Goal: Information Seeking & Learning: Learn about a topic

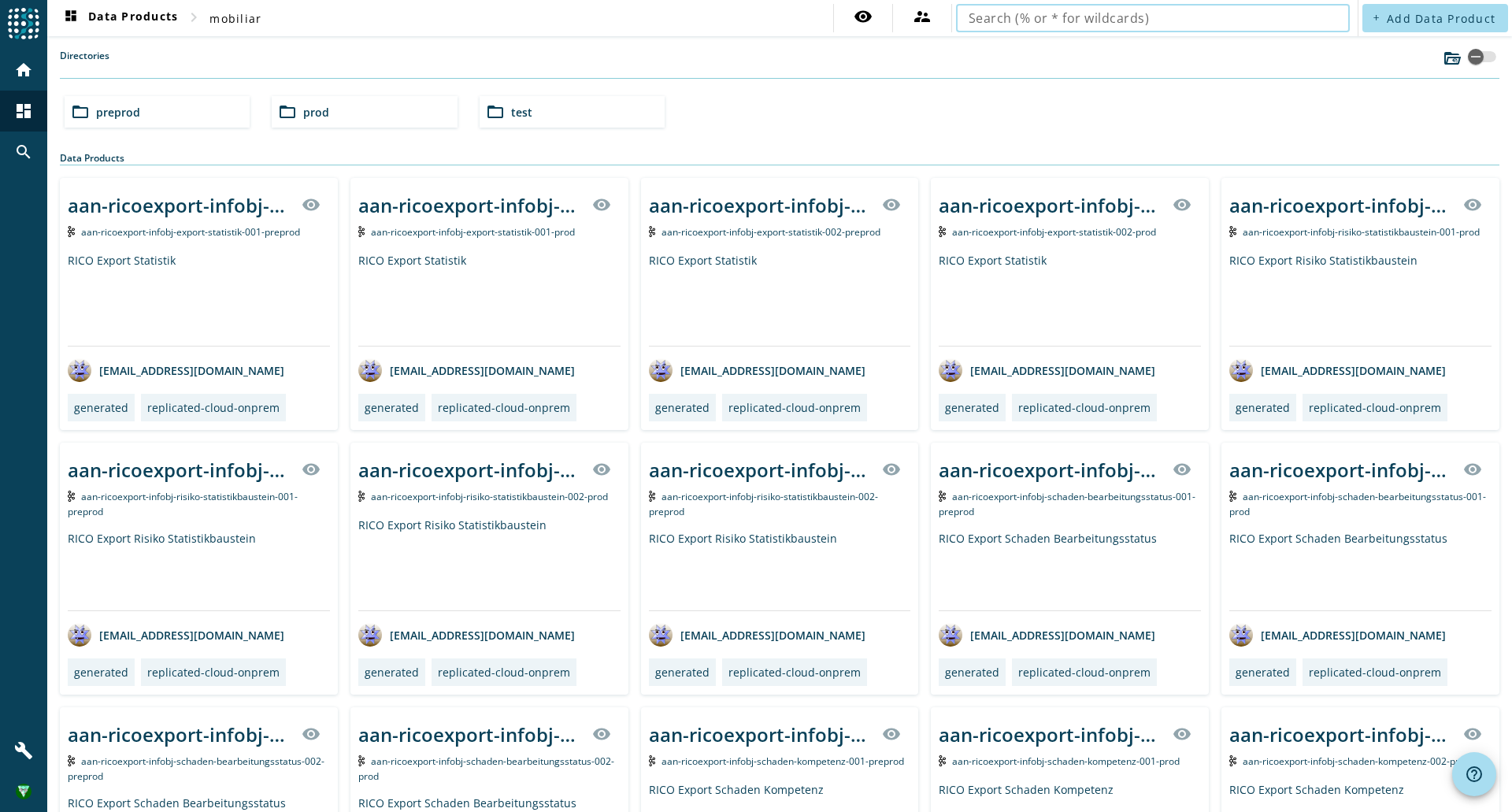
click at [1207, 19] on input "text" at bounding box center [1152, 18] width 369 height 19
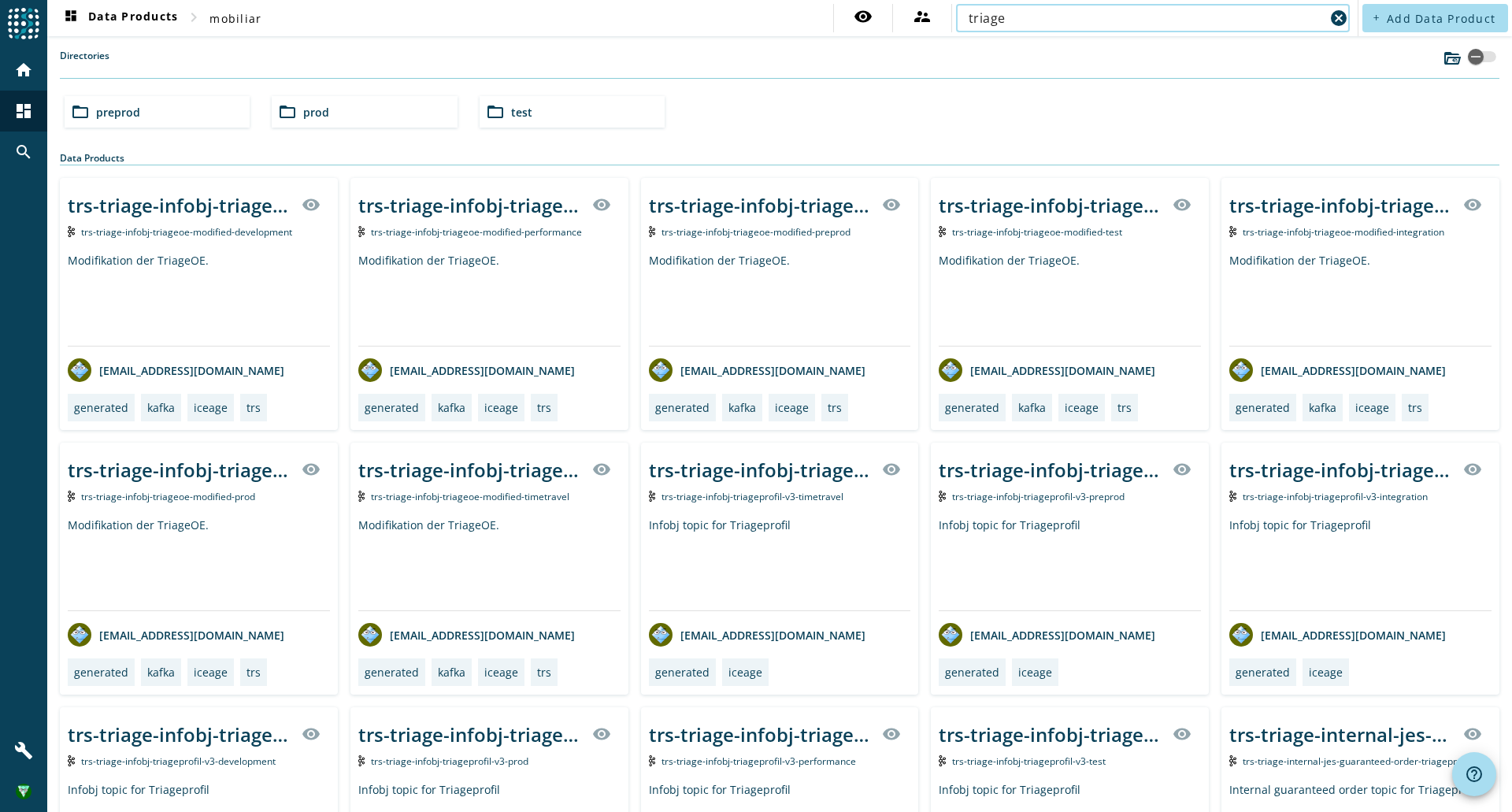
type input "triage"
click at [380, 111] on div "folder_open prod" at bounding box center [364, 111] width 185 height 32
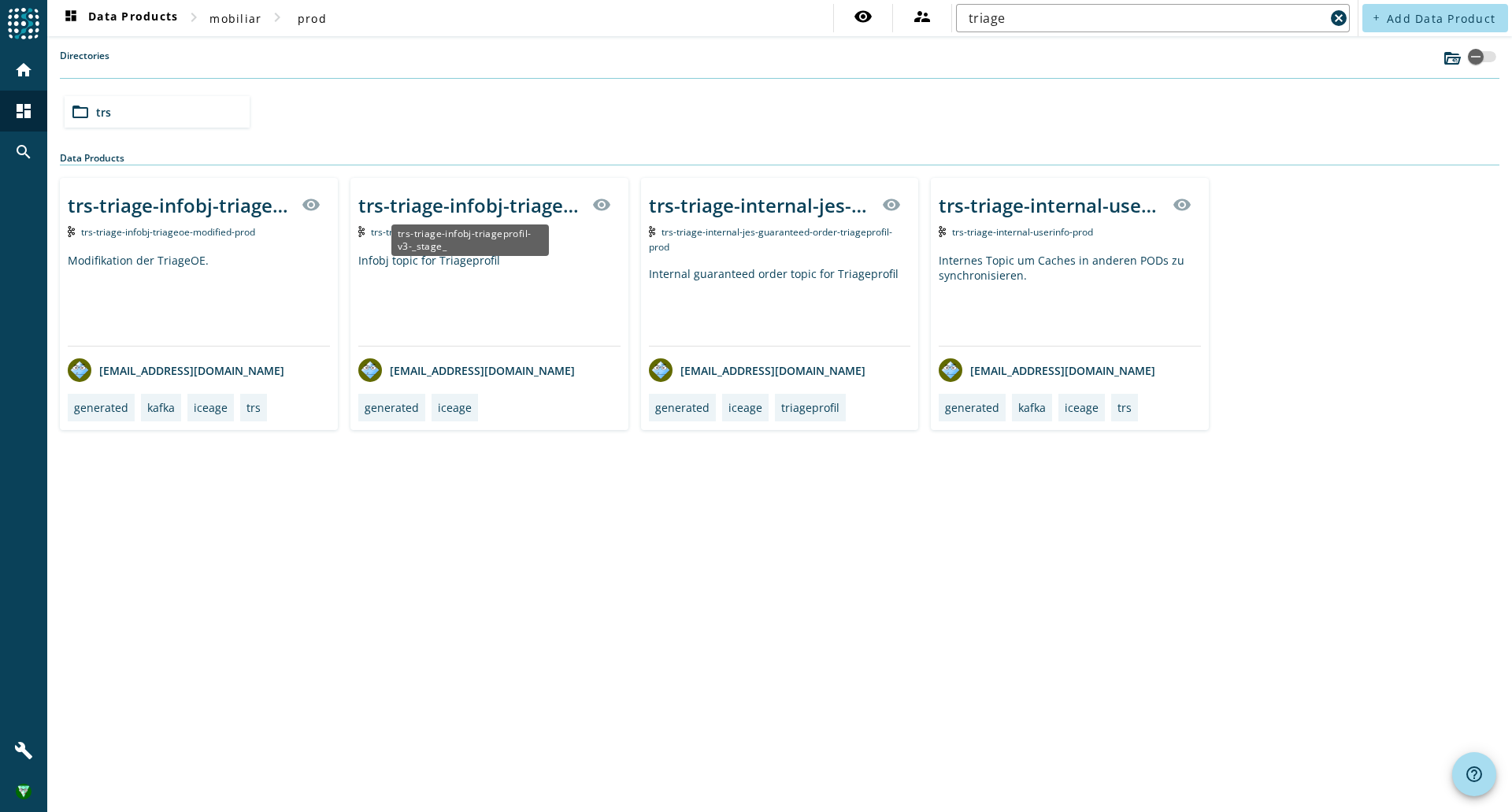
click at [505, 214] on div "trs-triage-infobj-triageprofil-v3-_stage_" at bounding box center [470, 205] width 225 height 26
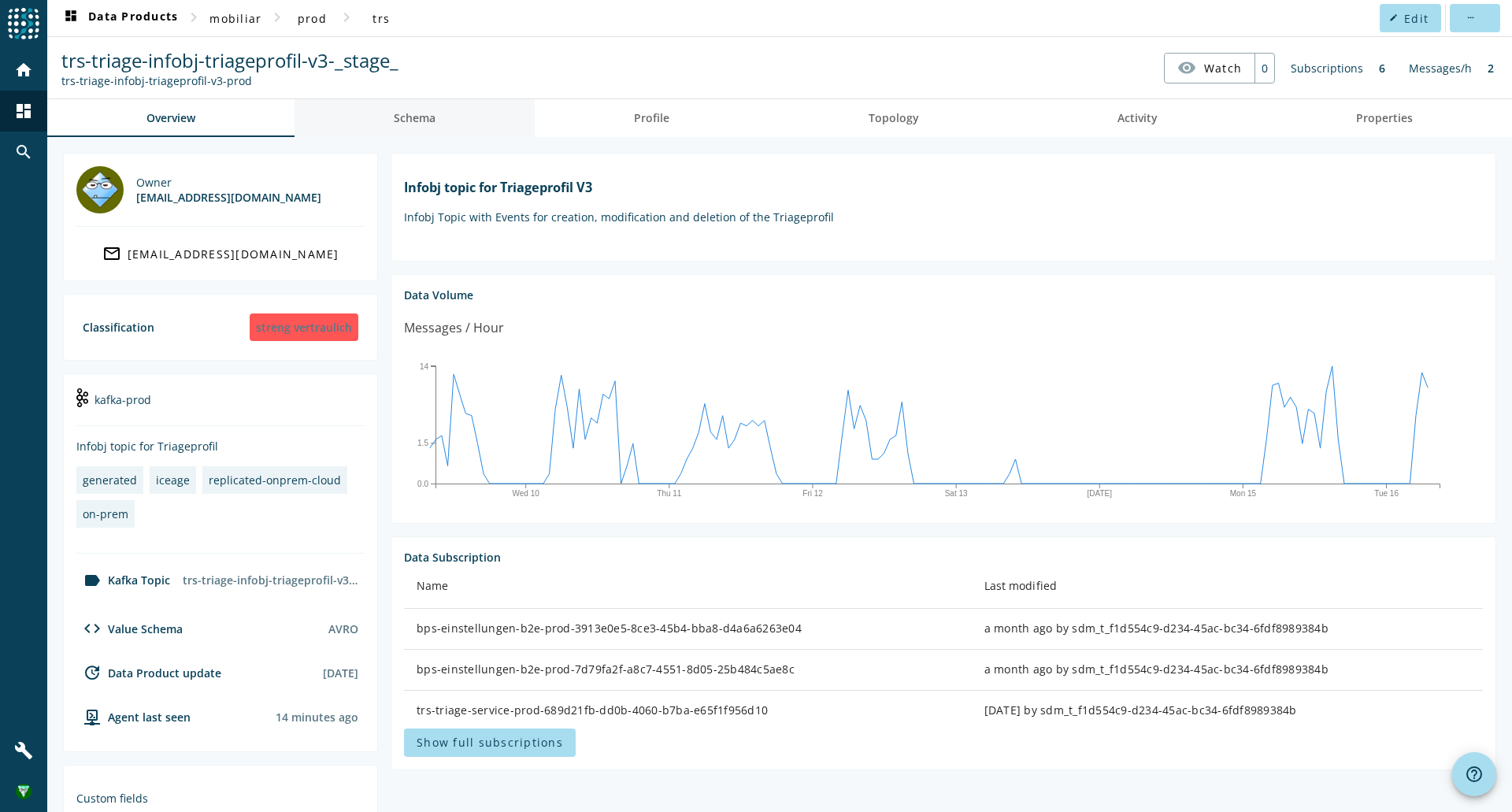
click at [439, 108] on link "Schema" at bounding box center [414, 118] width 240 height 38
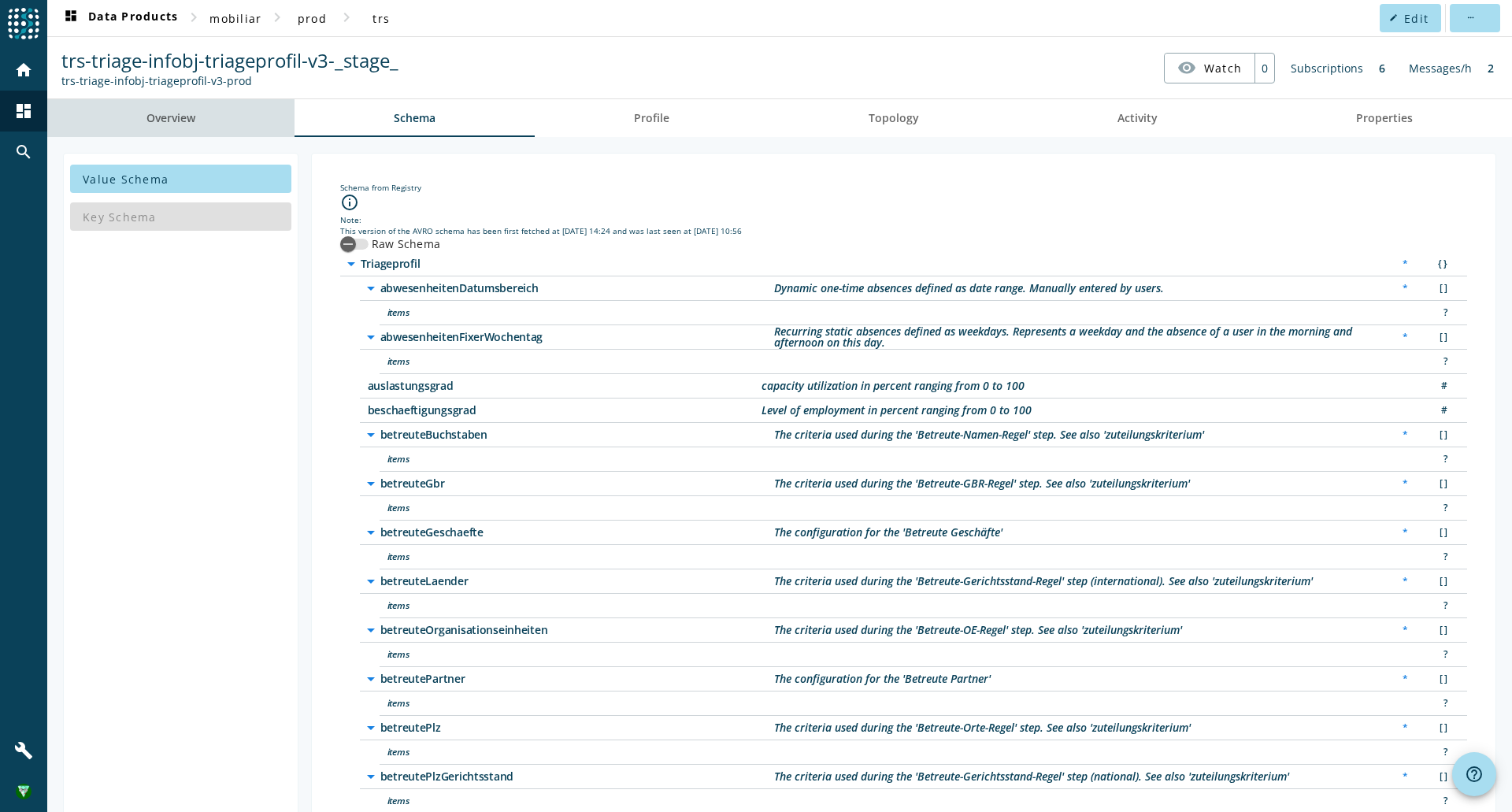
click at [193, 121] on span "Overview" at bounding box center [171, 118] width 49 height 11
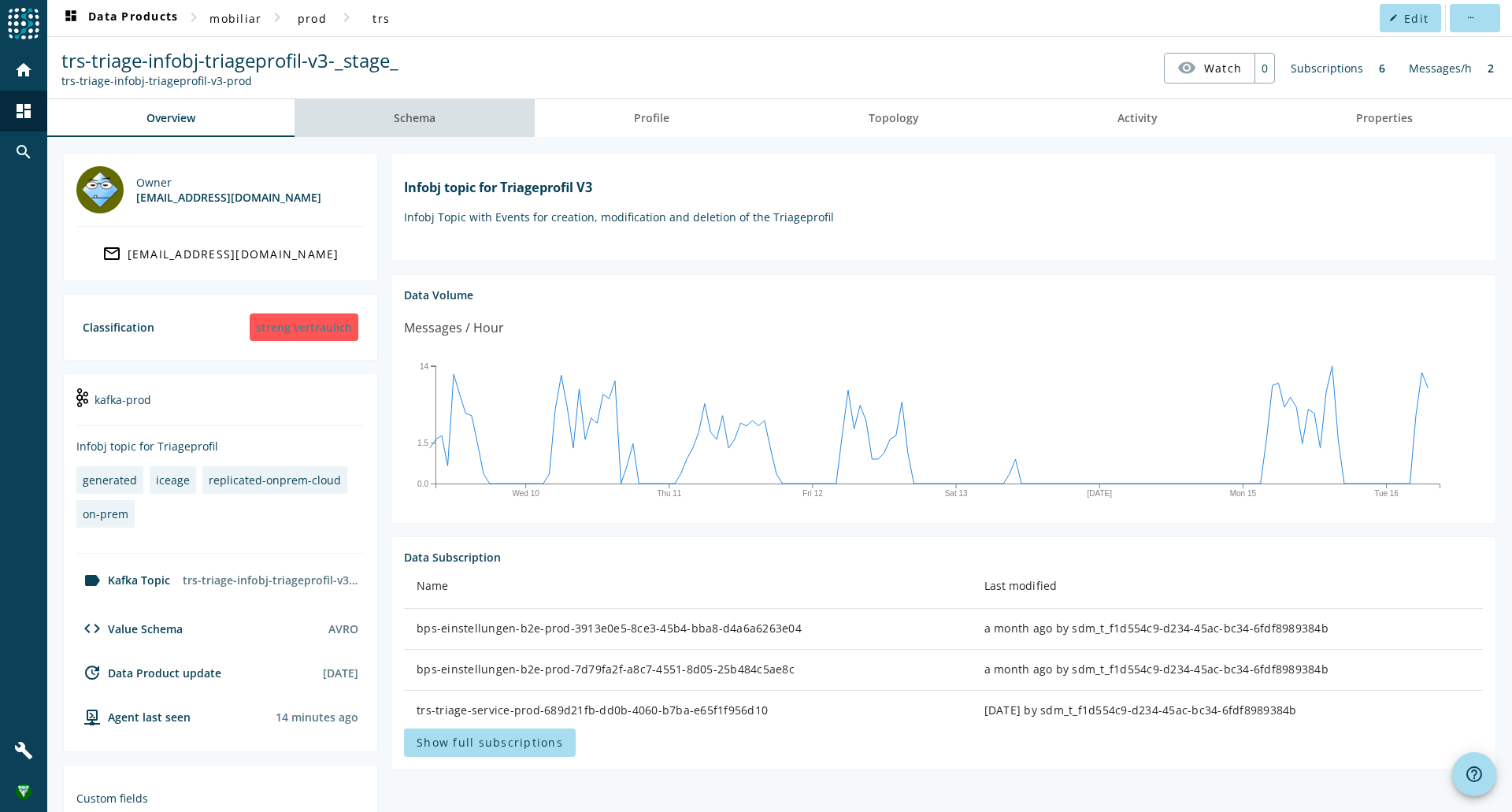
click at [436, 130] on link "Schema" at bounding box center [414, 118] width 240 height 38
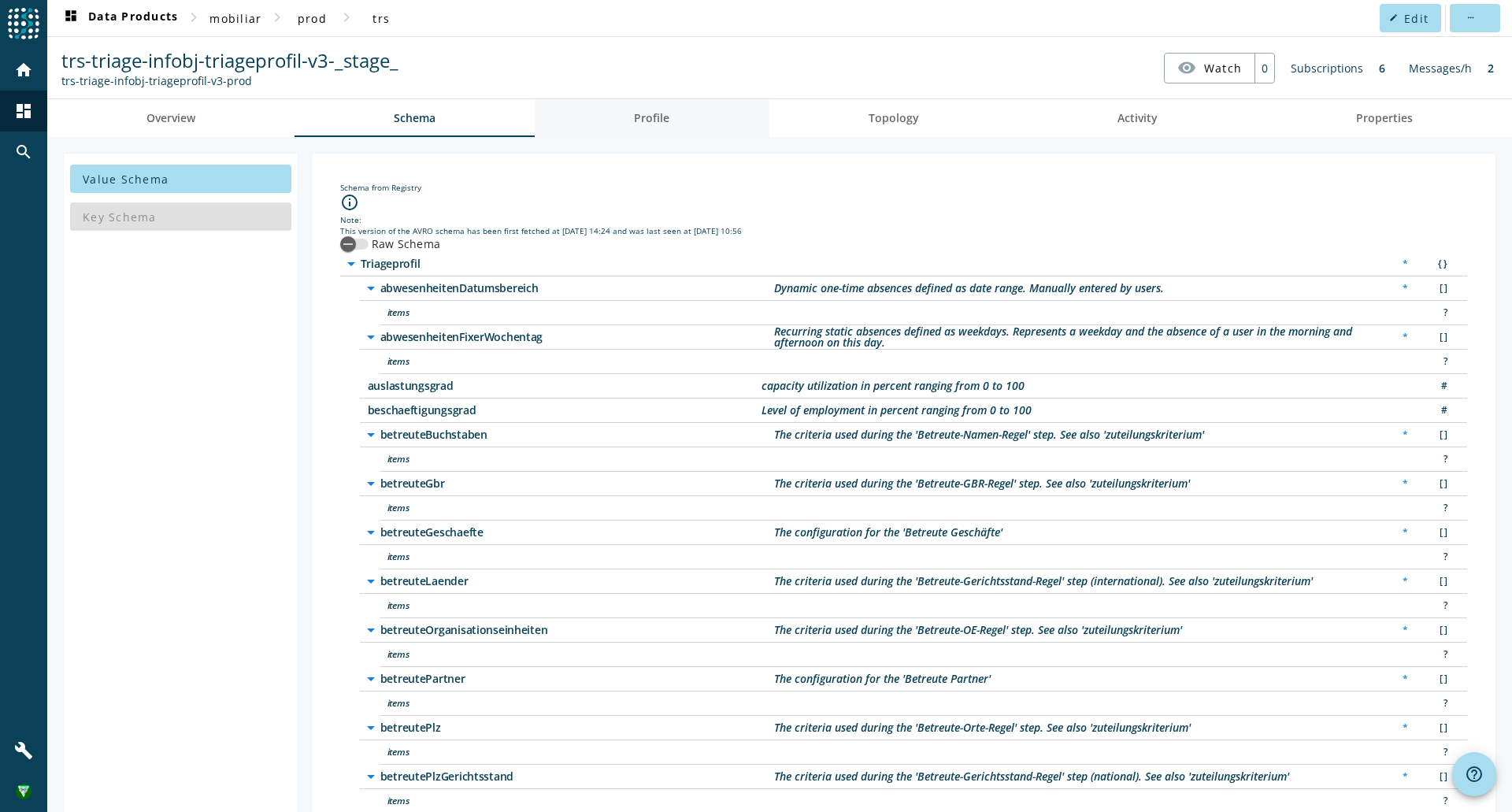
click at [636, 123] on span "Profile" at bounding box center [651, 118] width 35 height 11
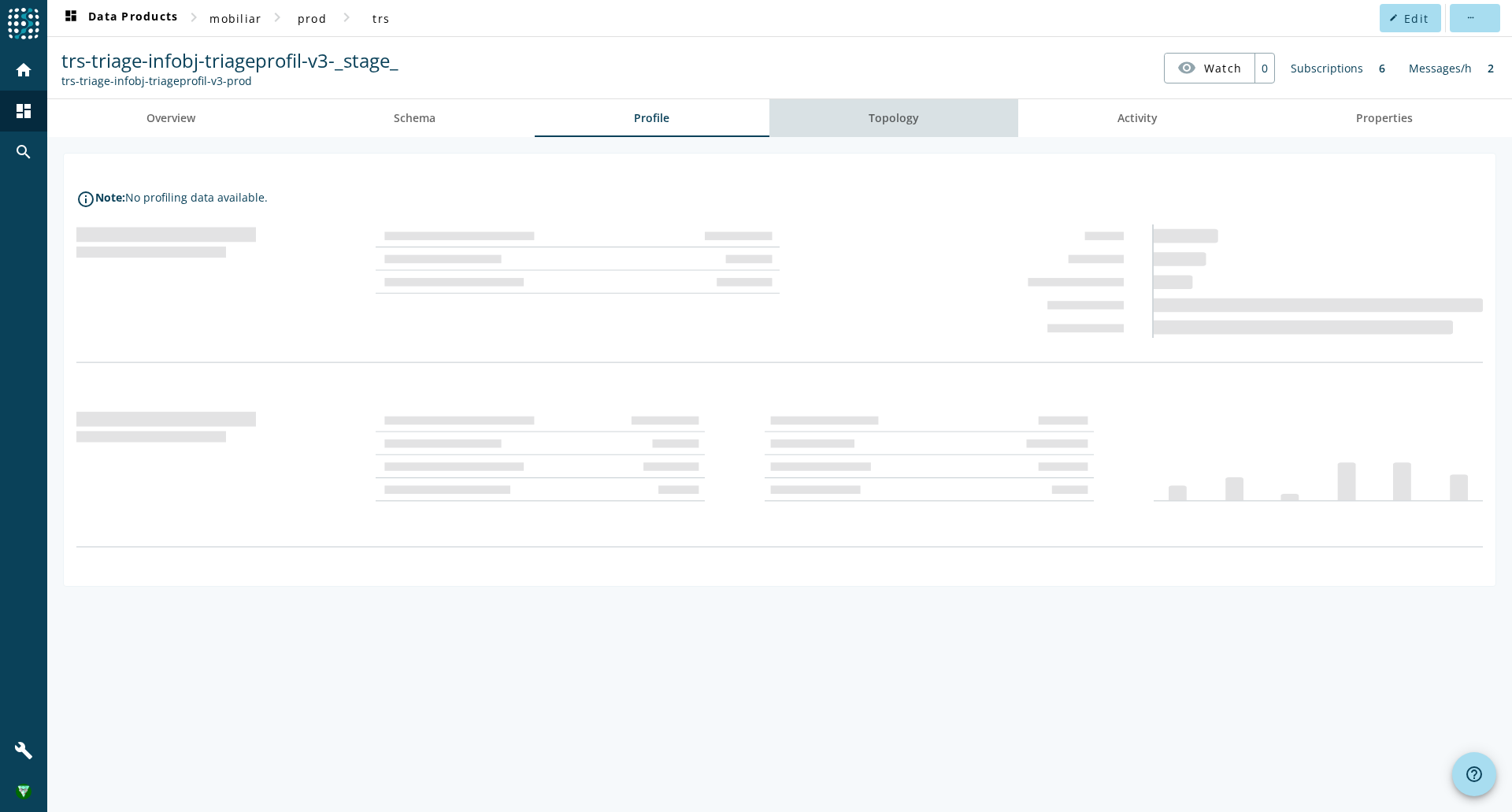
click at [902, 121] on span "Topology" at bounding box center [894, 118] width 51 height 11
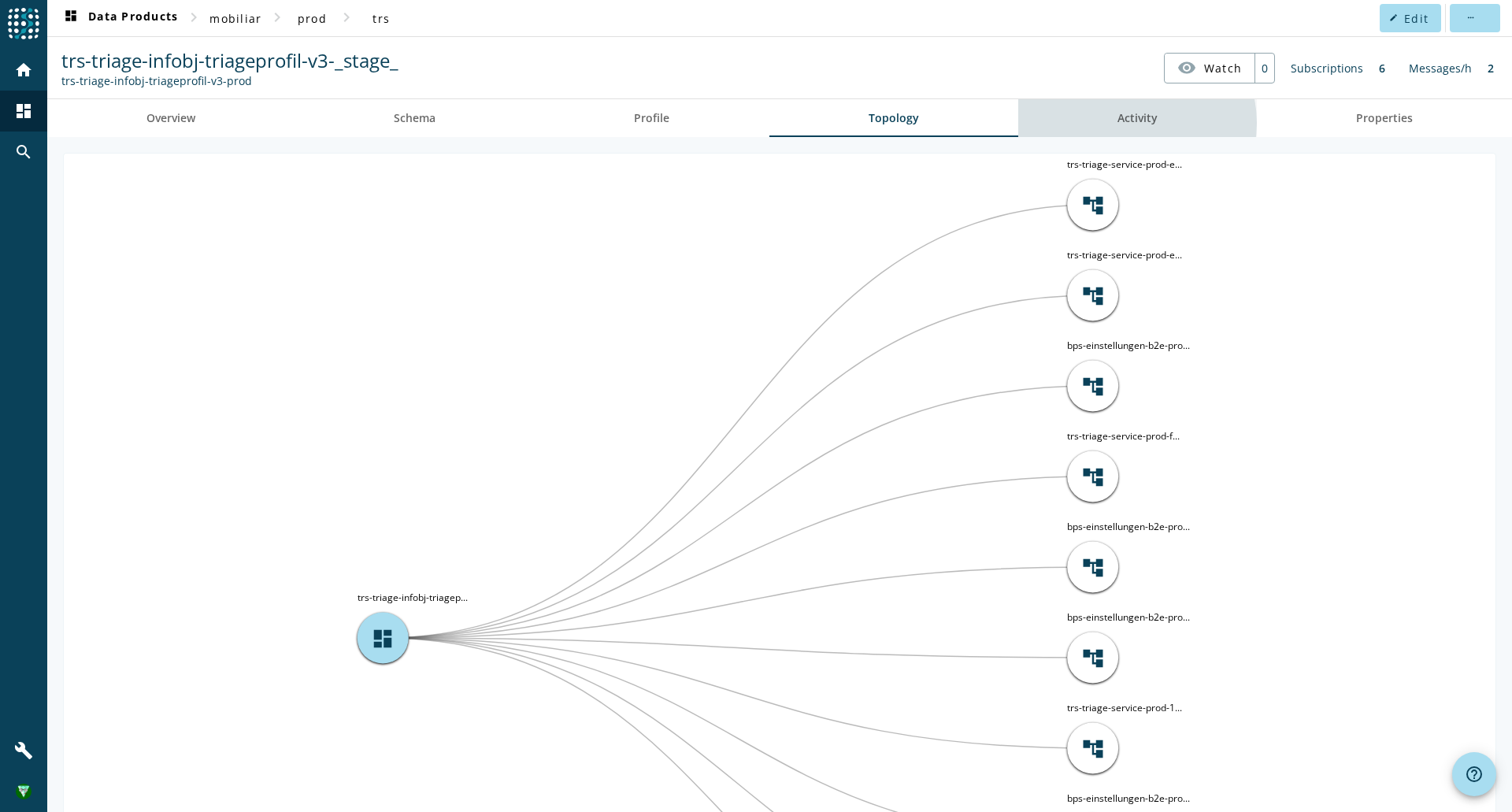
click at [1128, 123] on span "Activity" at bounding box center [1137, 118] width 40 height 11
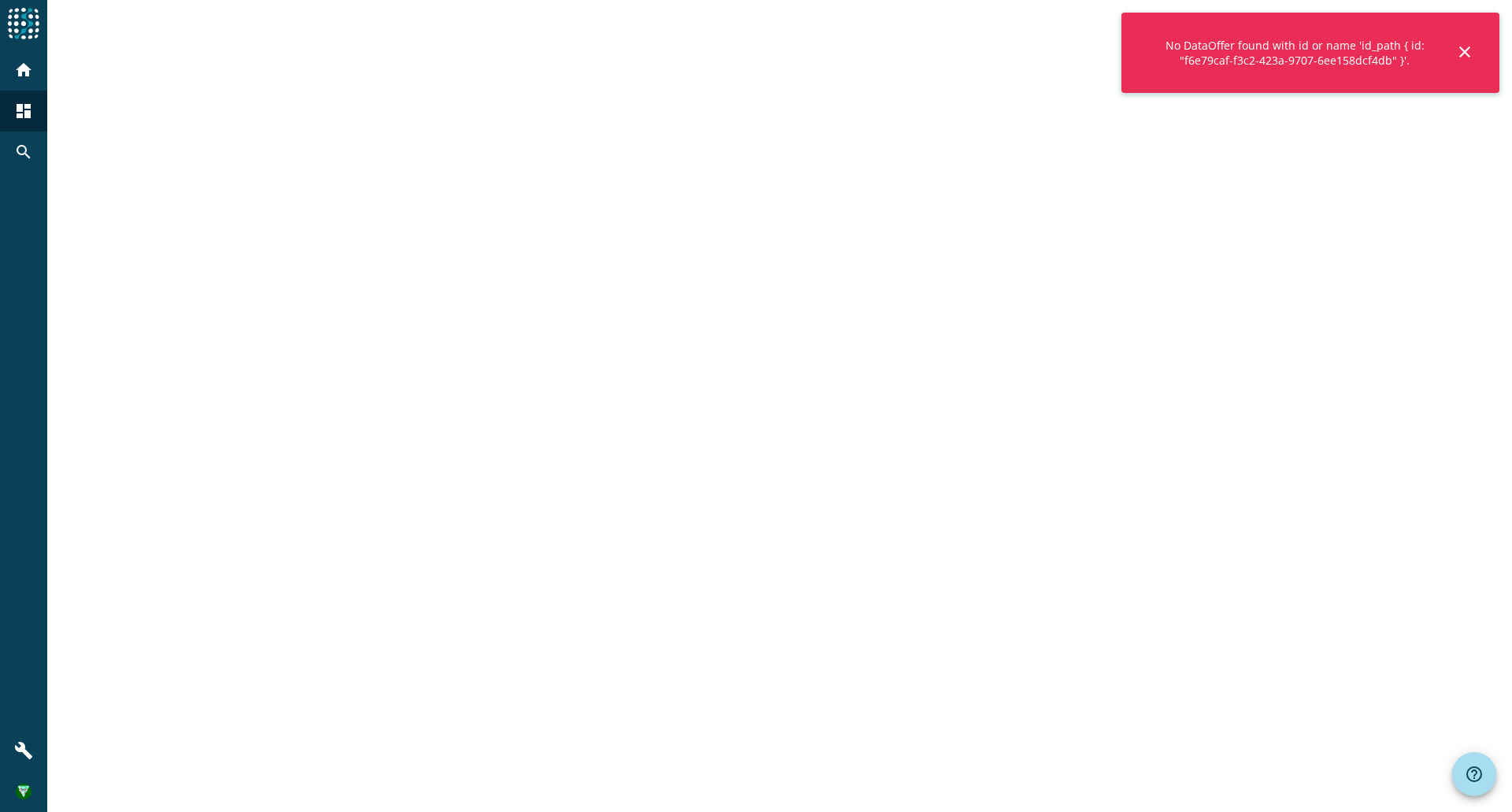
click at [1471, 51] on mat-icon "close" at bounding box center [1464, 52] width 19 height 19
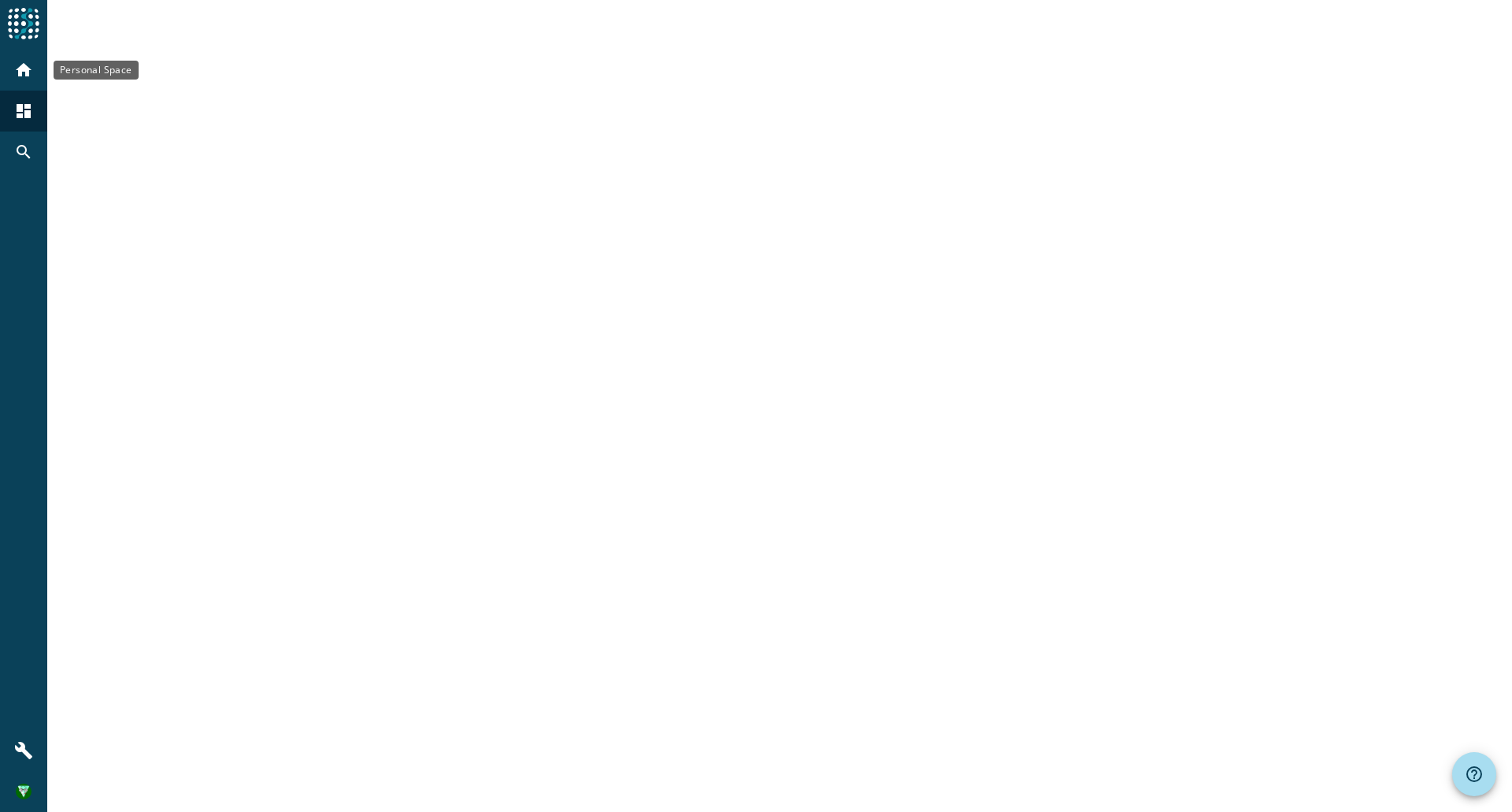
click at [26, 74] on mat-icon "home" at bounding box center [24, 70] width 19 height 19
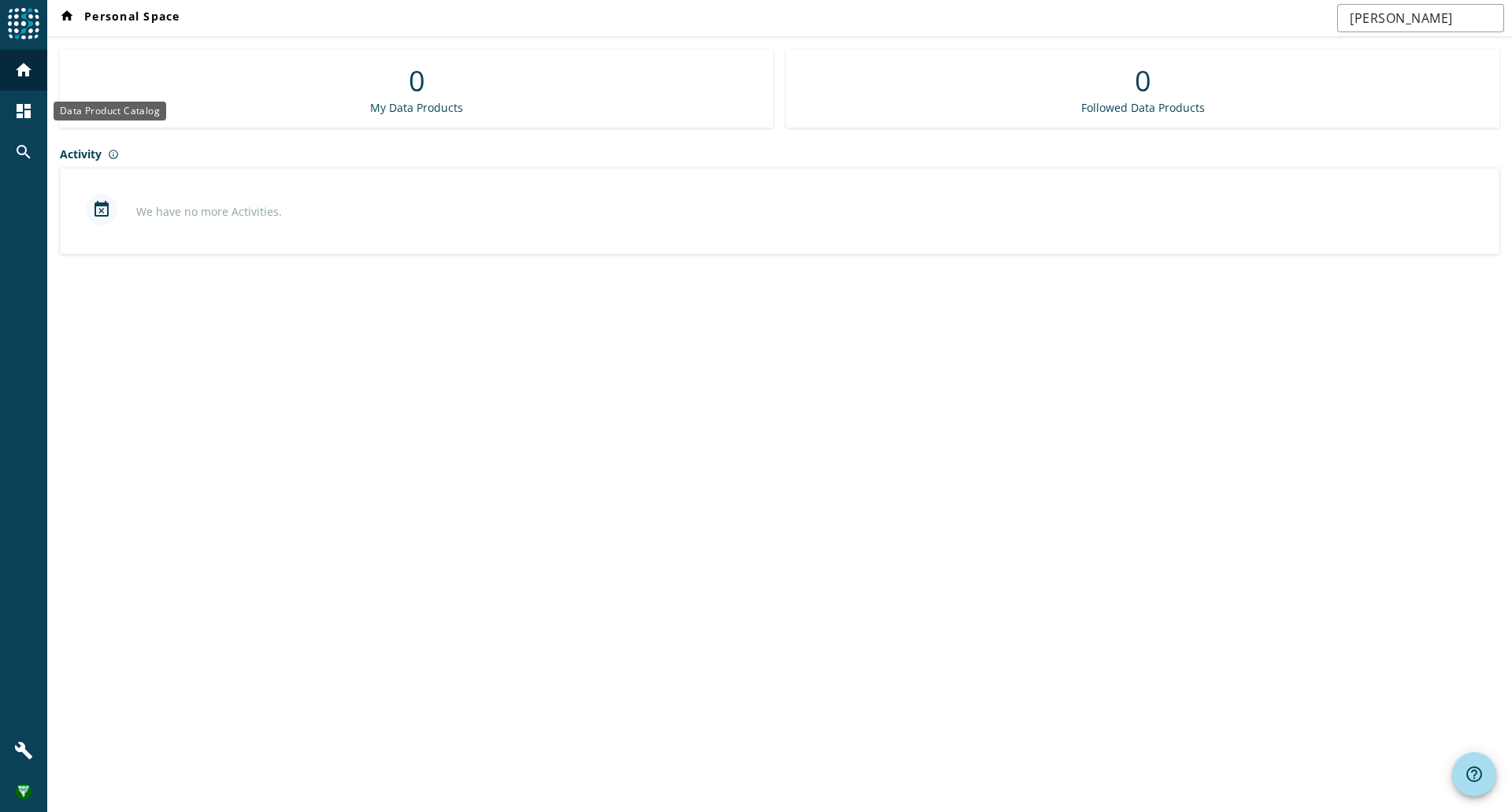
click at [24, 113] on mat-icon "dashboard" at bounding box center [24, 111] width 19 height 19
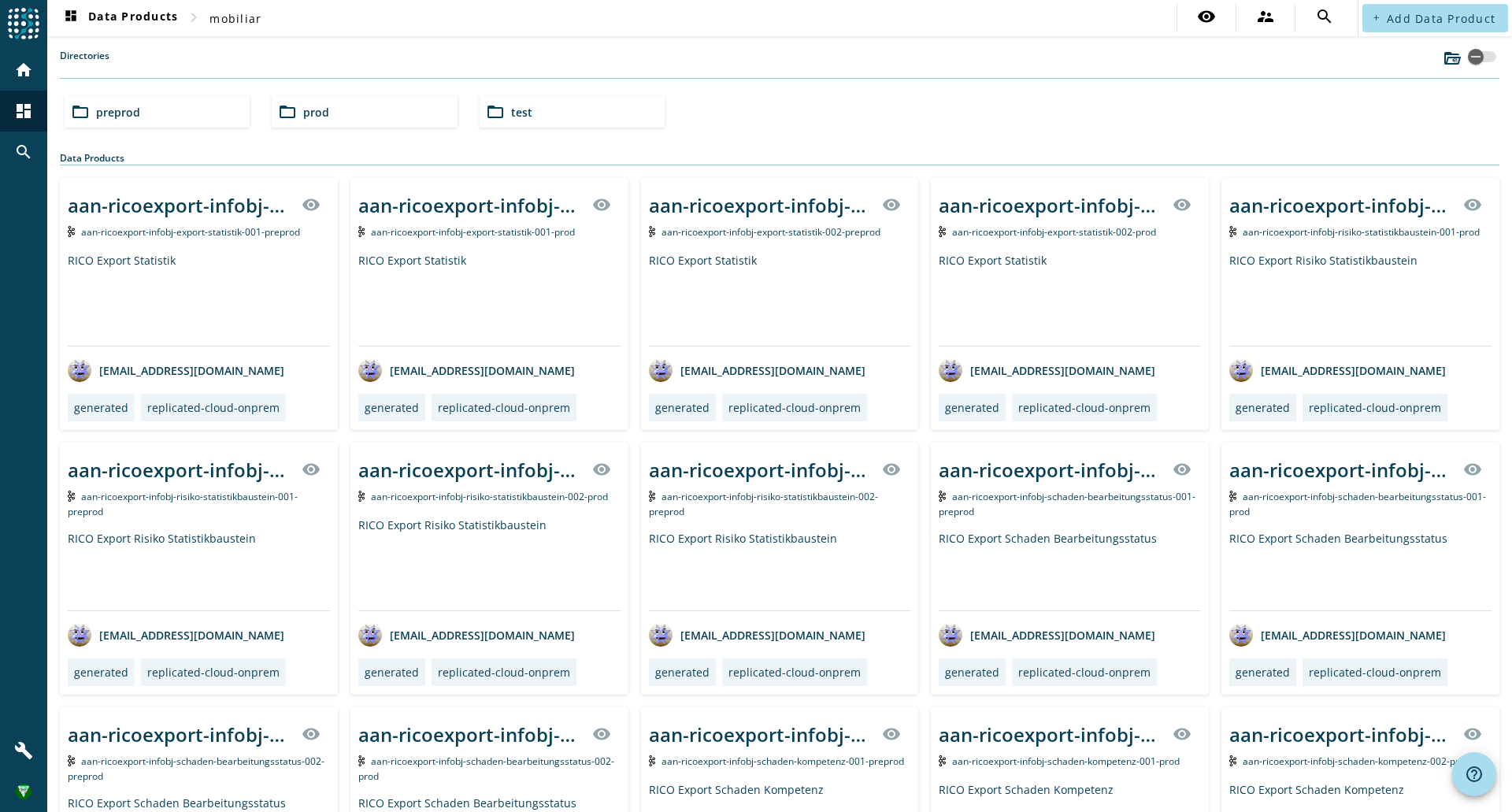
click at [330, 119] on div "folder_open prod" at bounding box center [364, 111] width 185 height 32
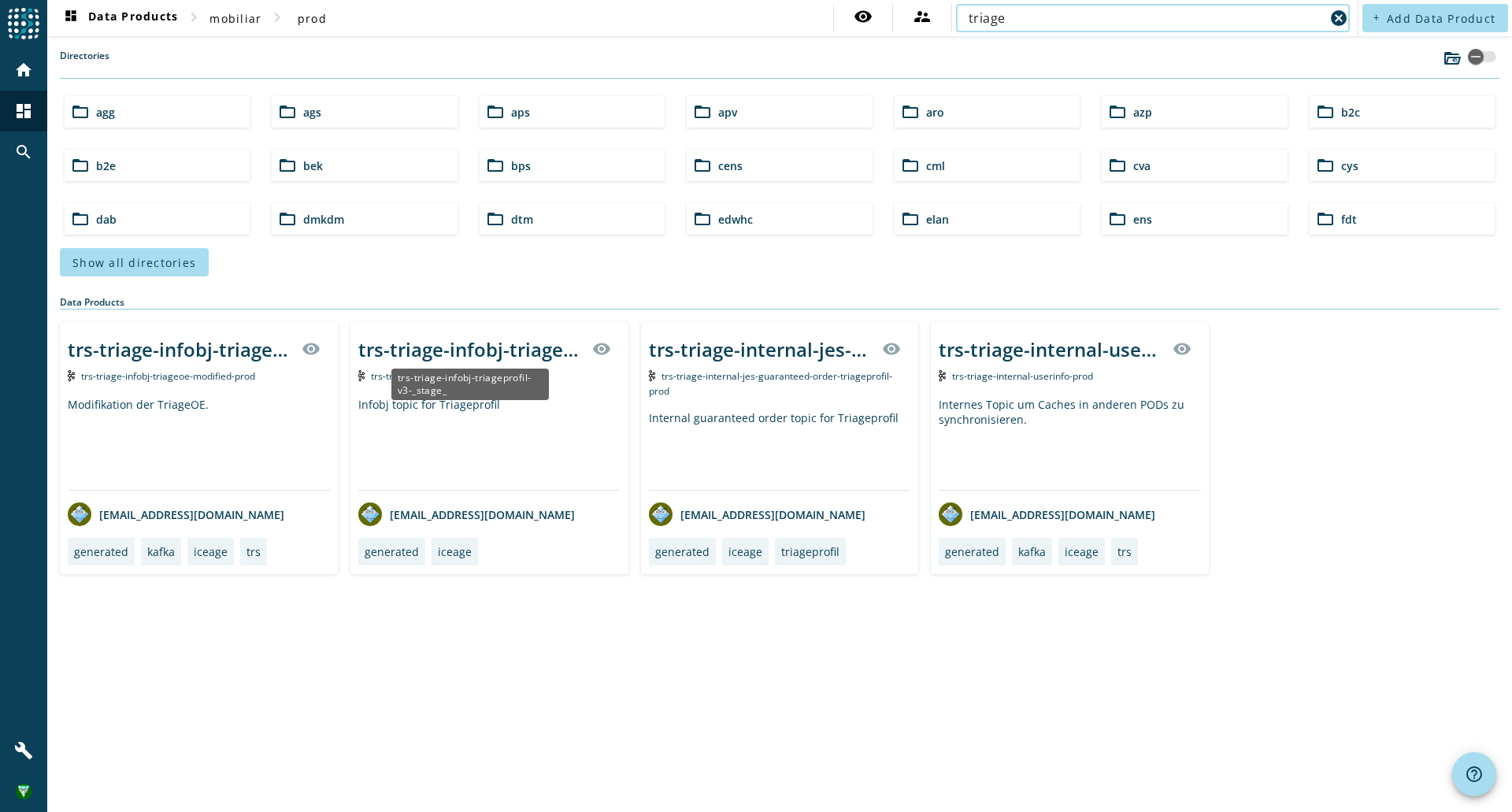
type input "triage"
click at [529, 349] on div "trs-triage-infobj-triageprofil-v3-_stage_" at bounding box center [470, 349] width 225 height 26
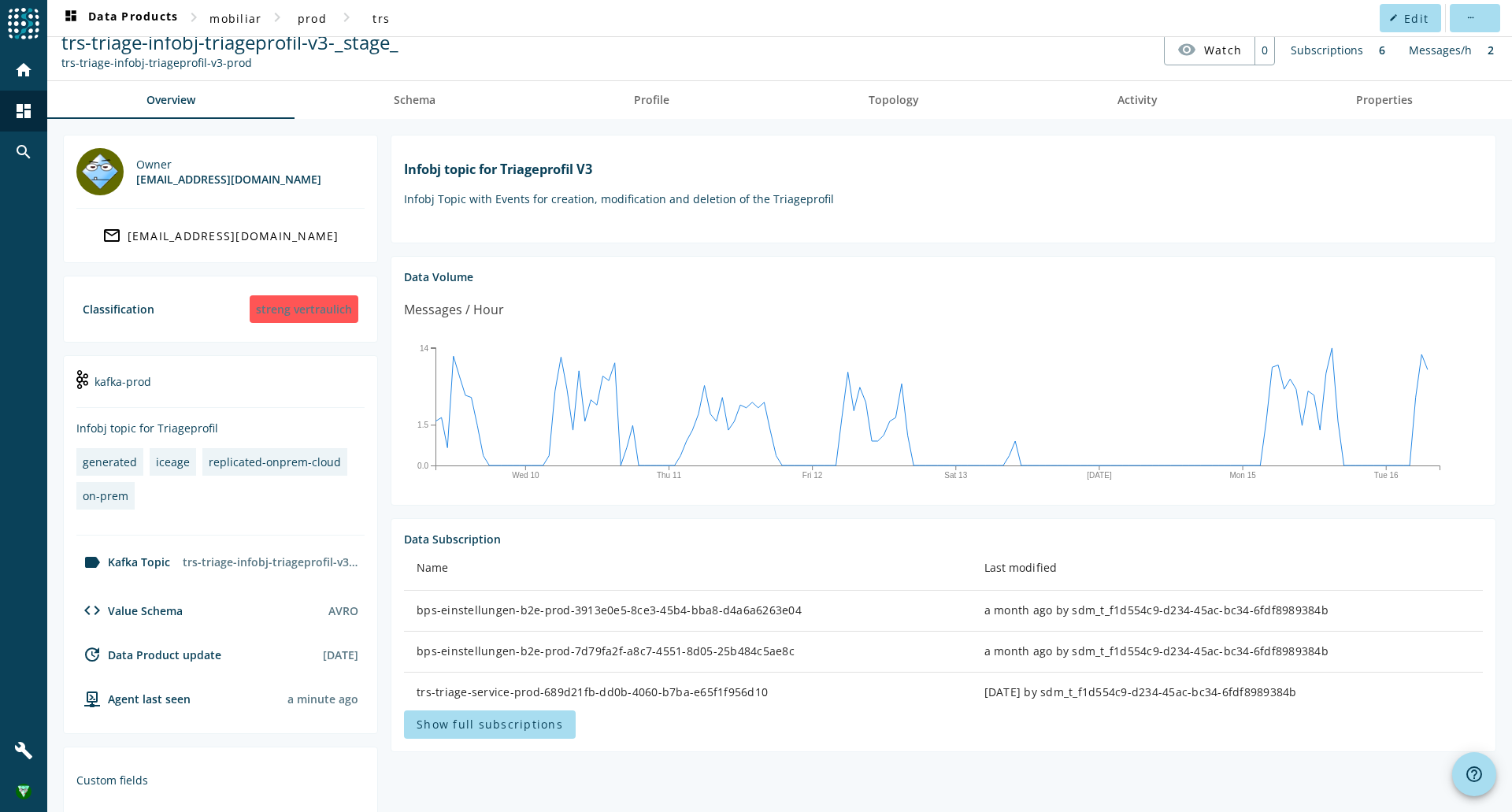
scroll to position [53, 0]
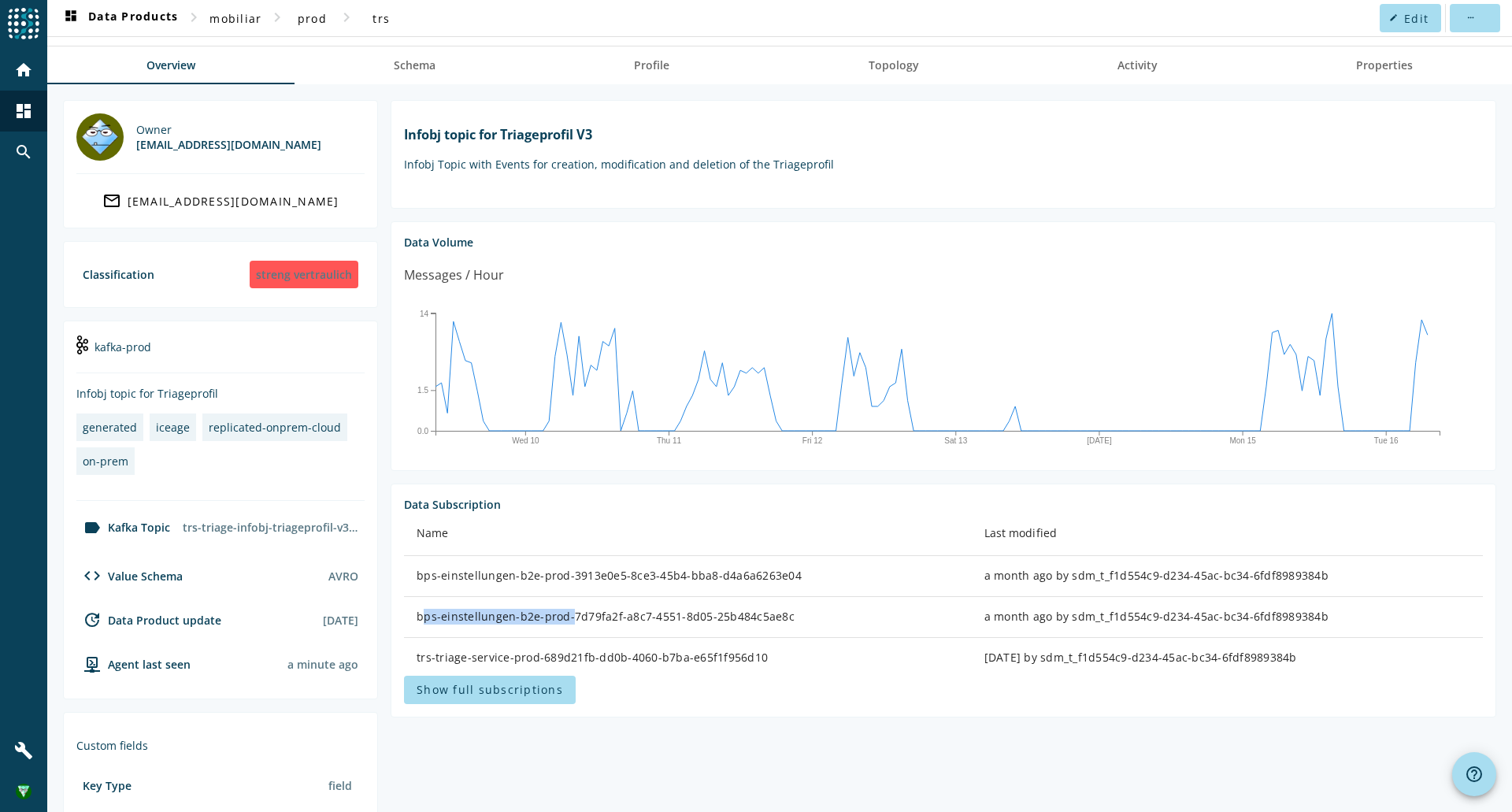
drag, startPoint x: 563, startPoint y: 616, endPoint x: 411, endPoint y: 610, distance: 152.1
click at [411, 610] on td "bps-einstellungen-b2e-prod-7d79fa2f-a8c7-4551-8d05-25b484c5ae8c" at bounding box center [688, 617] width 568 height 41
